Goal: Information Seeking & Learning: Check status

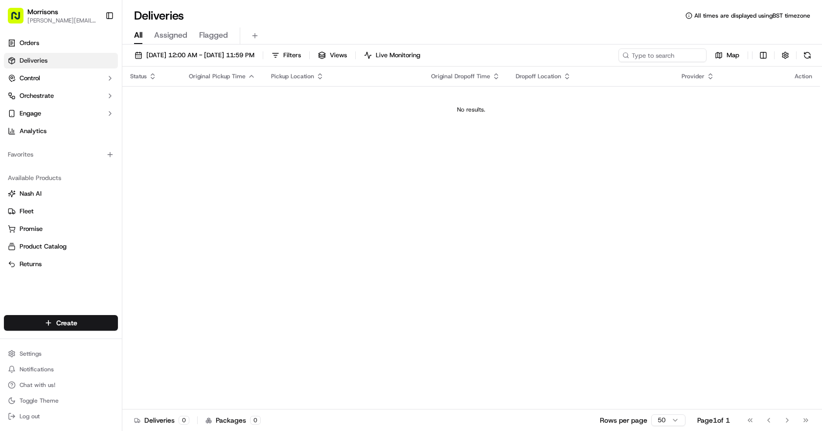
click at [161, 34] on span "Assigned" at bounding box center [170, 35] width 33 height 12
click at [73, 46] on link "Orders" at bounding box center [61, 43] width 114 height 16
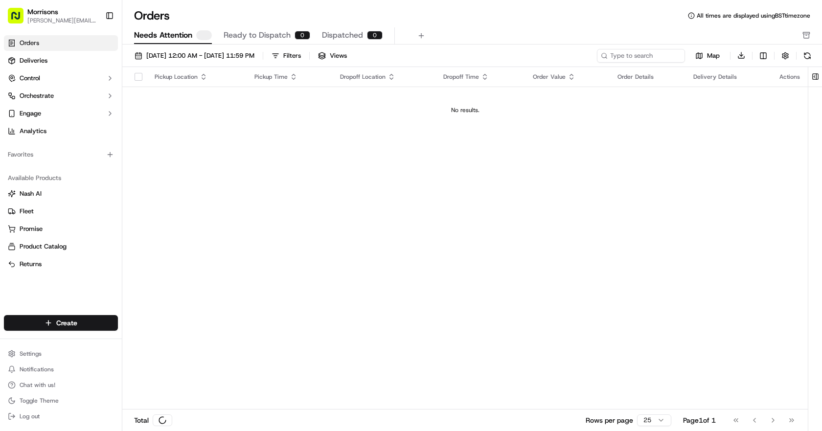
click at [174, 39] on span "Needs Attention" at bounding box center [163, 35] width 58 height 12
click at [39, 67] on link "Deliveries" at bounding box center [61, 61] width 114 height 16
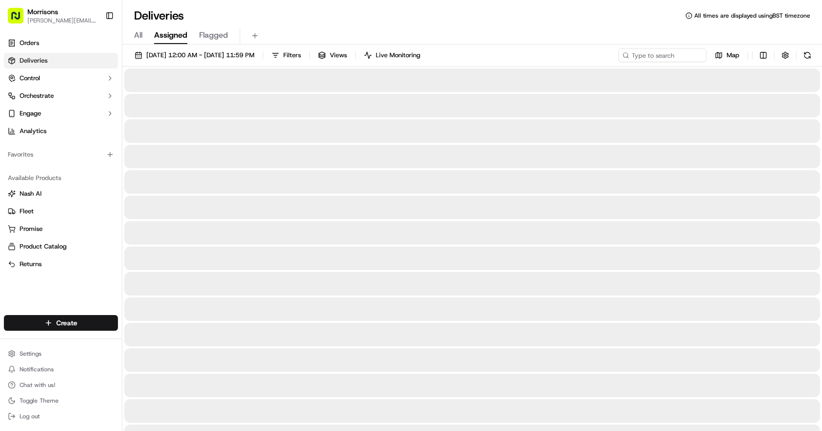
click at [144, 35] on div "All Assigned Flagged" at bounding box center [471, 35] width 699 height 17
click at [139, 35] on span "All" at bounding box center [138, 35] width 8 height 12
click at [135, 37] on span "All" at bounding box center [138, 35] width 8 height 12
click at [244, 53] on span "[DATE] 12:00 AM - [DATE] 11:59 PM" at bounding box center [200, 55] width 108 height 9
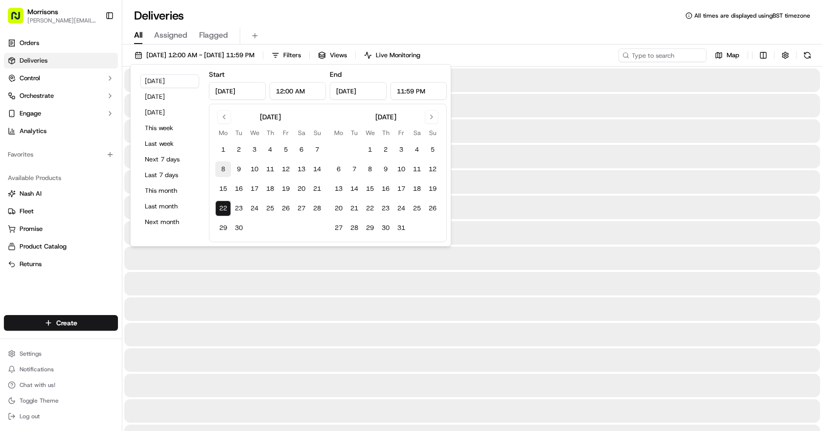
click at [223, 169] on button "8" at bounding box center [223, 169] width 16 height 16
type input "[DATE]"
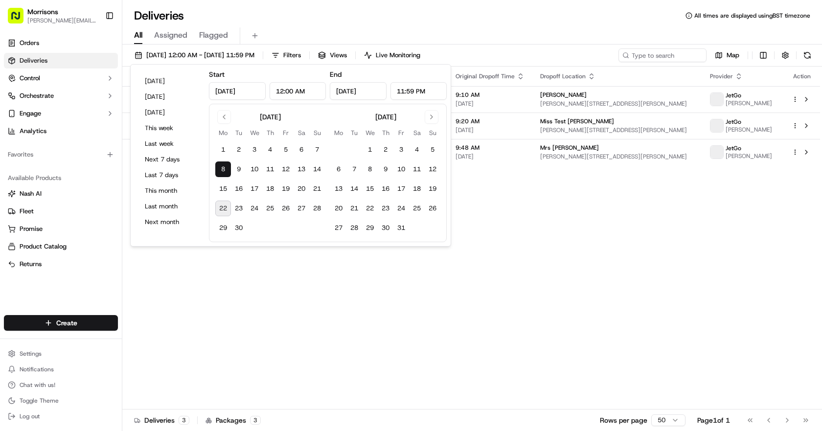
click at [530, 229] on div "Status Original Pickup Time Pickup Location Original Dropoff Time Dropoff Locat…" at bounding box center [470, 238] width 697 height 343
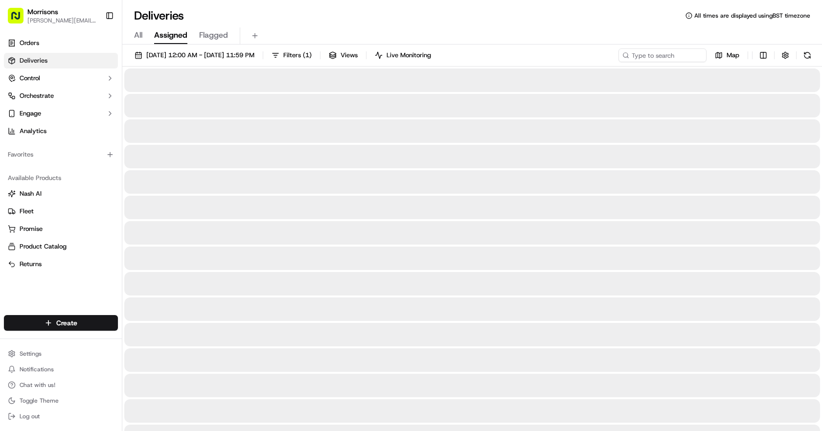
click at [159, 30] on span "Assigned" at bounding box center [170, 35] width 33 height 12
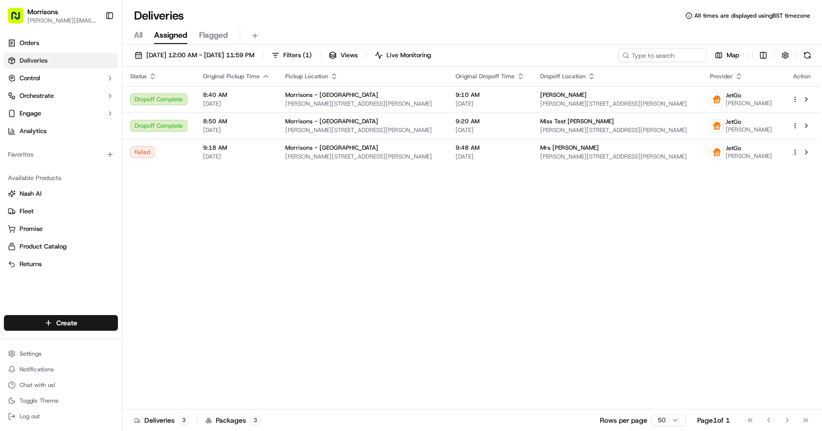
click at [212, 37] on span "Flagged" at bounding box center [213, 35] width 29 height 12
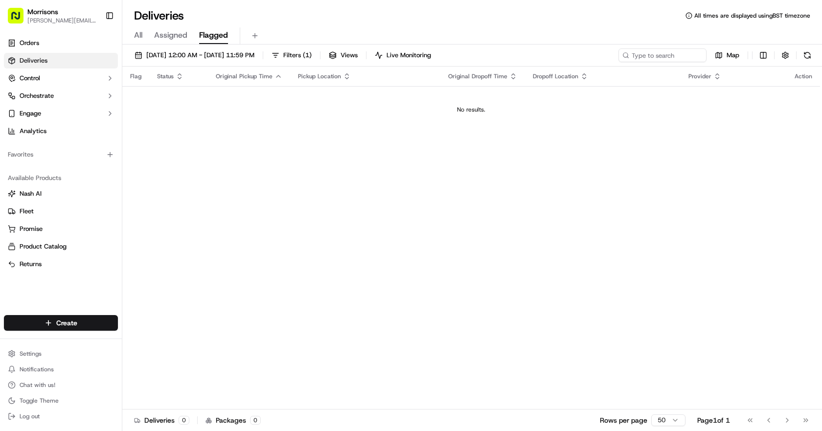
click at [134, 36] on div "All Assigned Flagged" at bounding box center [471, 35] width 699 height 17
click at [58, 38] on link "Orders" at bounding box center [61, 43] width 114 height 16
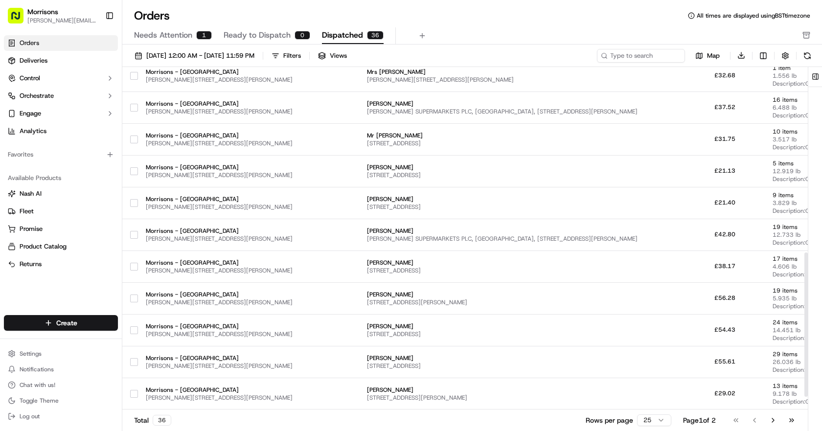
scroll to position [472, 0]
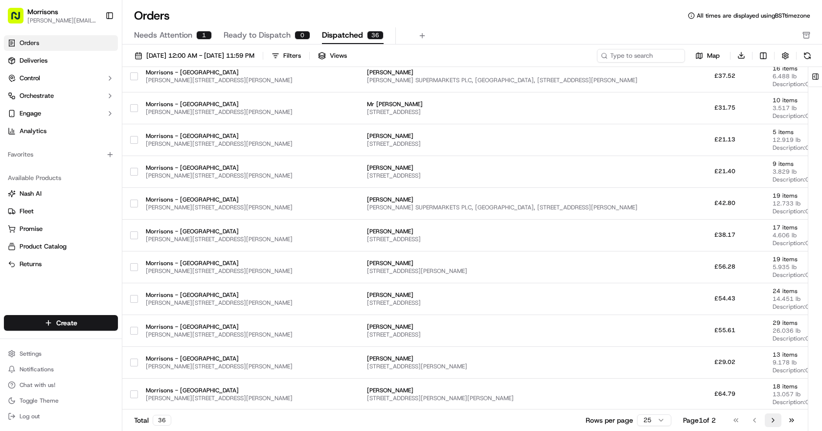
click at [773, 418] on button "Go to next page" at bounding box center [773, 420] width 17 height 14
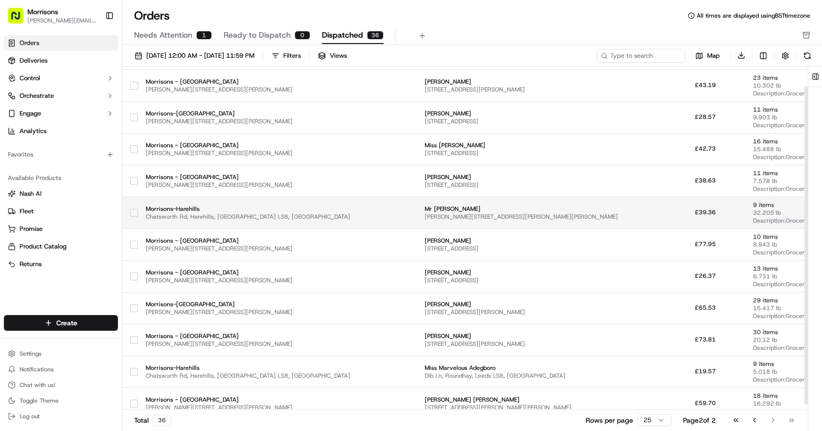
scroll to position [26, 0]
